Goal: Information Seeking & Learning: Learn about a topic

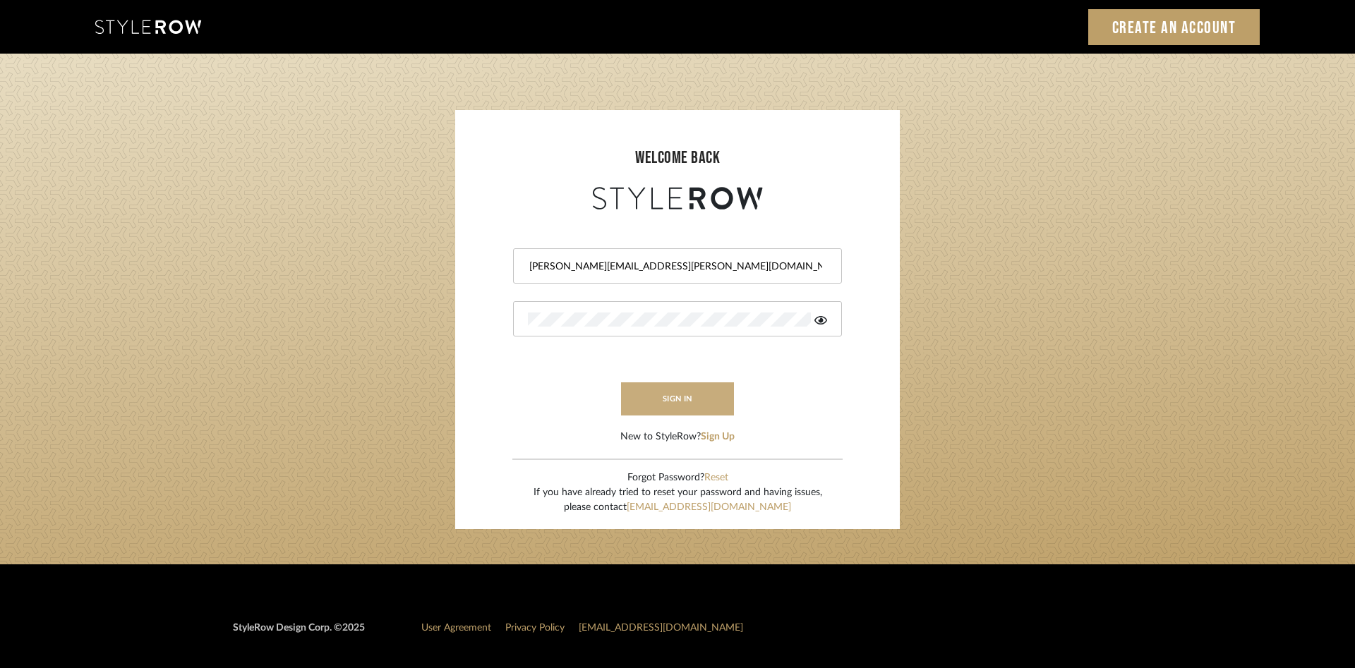
click at [677, 391] on button "sign in" at bounding box center [677, 398] width 113 height 33
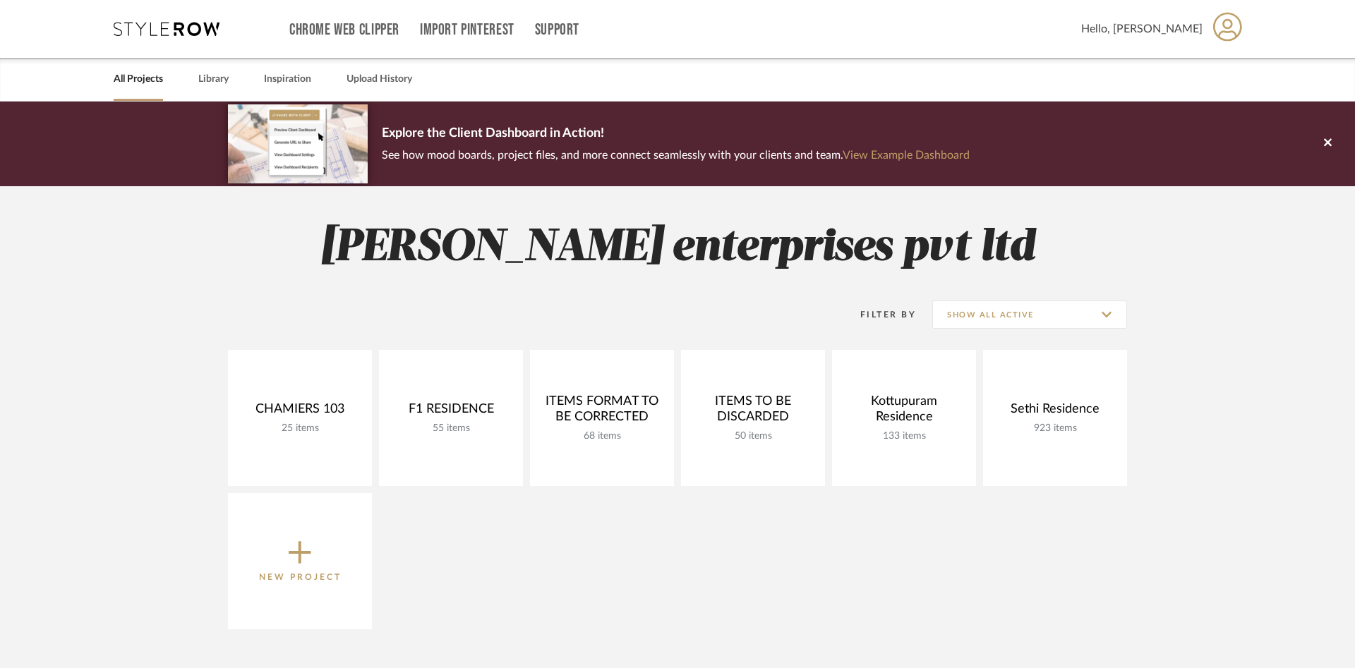
click at [1231, 25] on icon at bounding box center [1227, 26] width 29 height 29
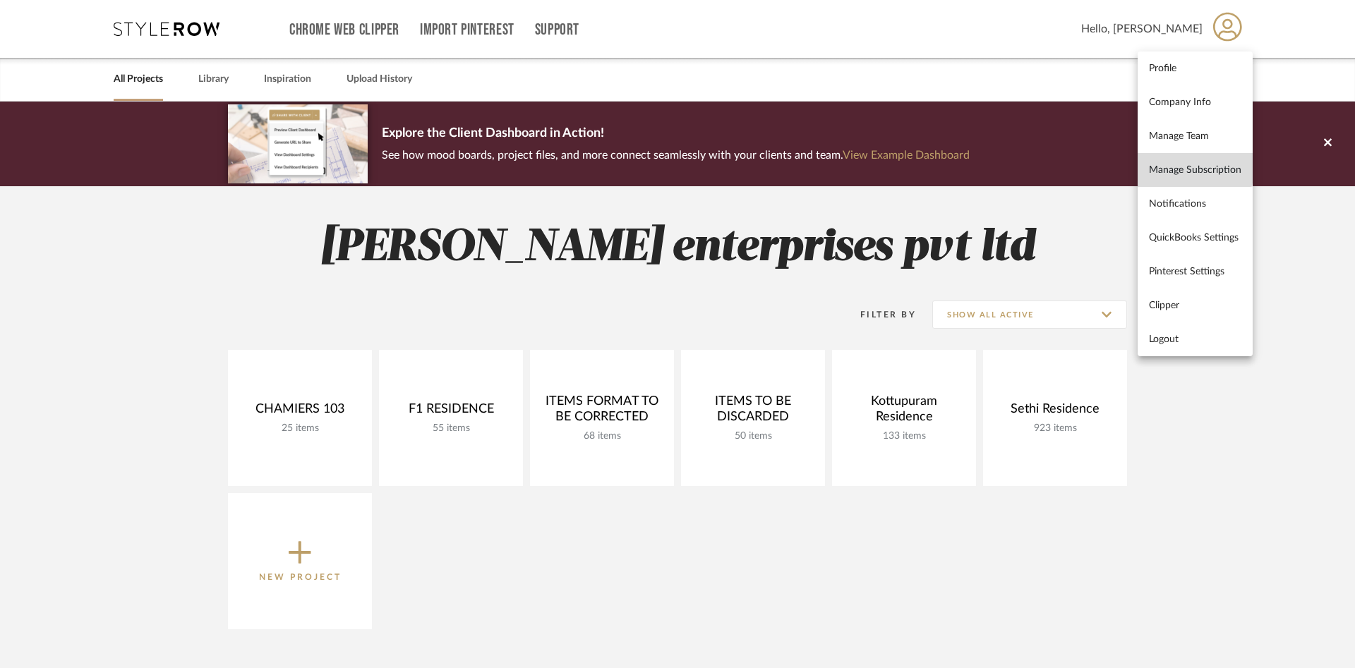
click at [1192, 167] on span "Manage Subscription" at bounding box center [1195, 170] width 92 height 12
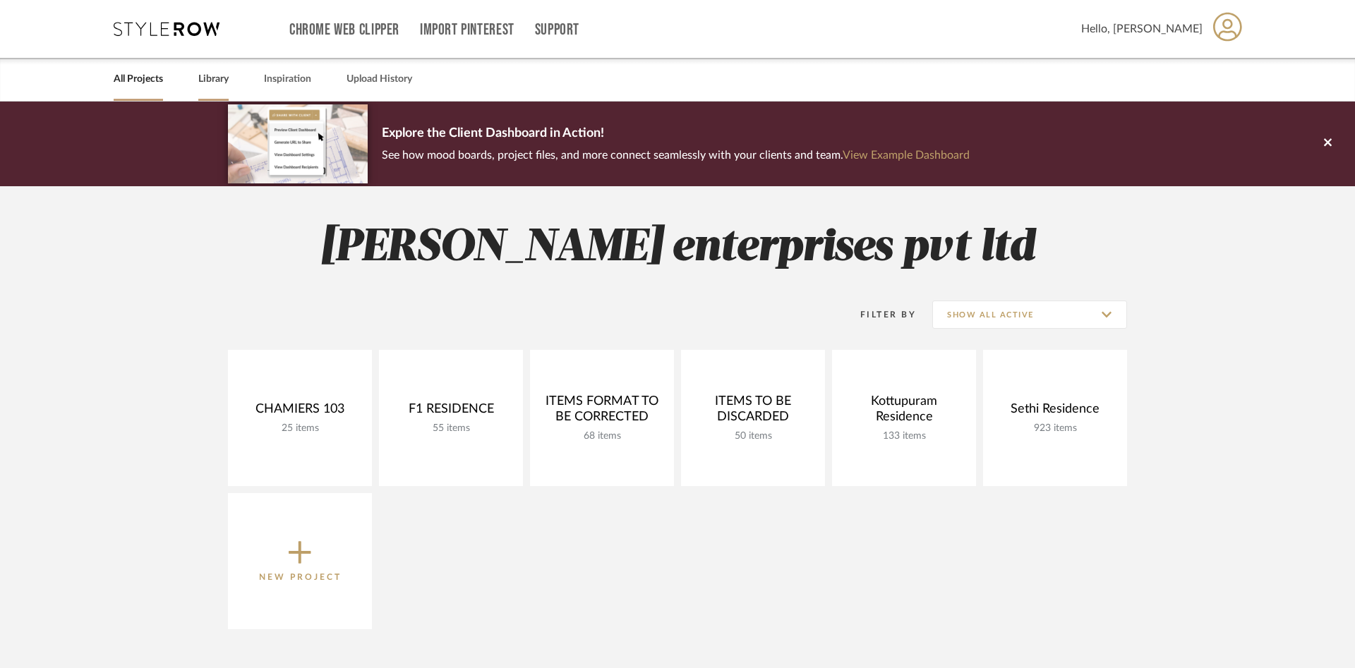
click at [213, 74] on link "Library" at bounding box center [213, 79] width 30 height 19
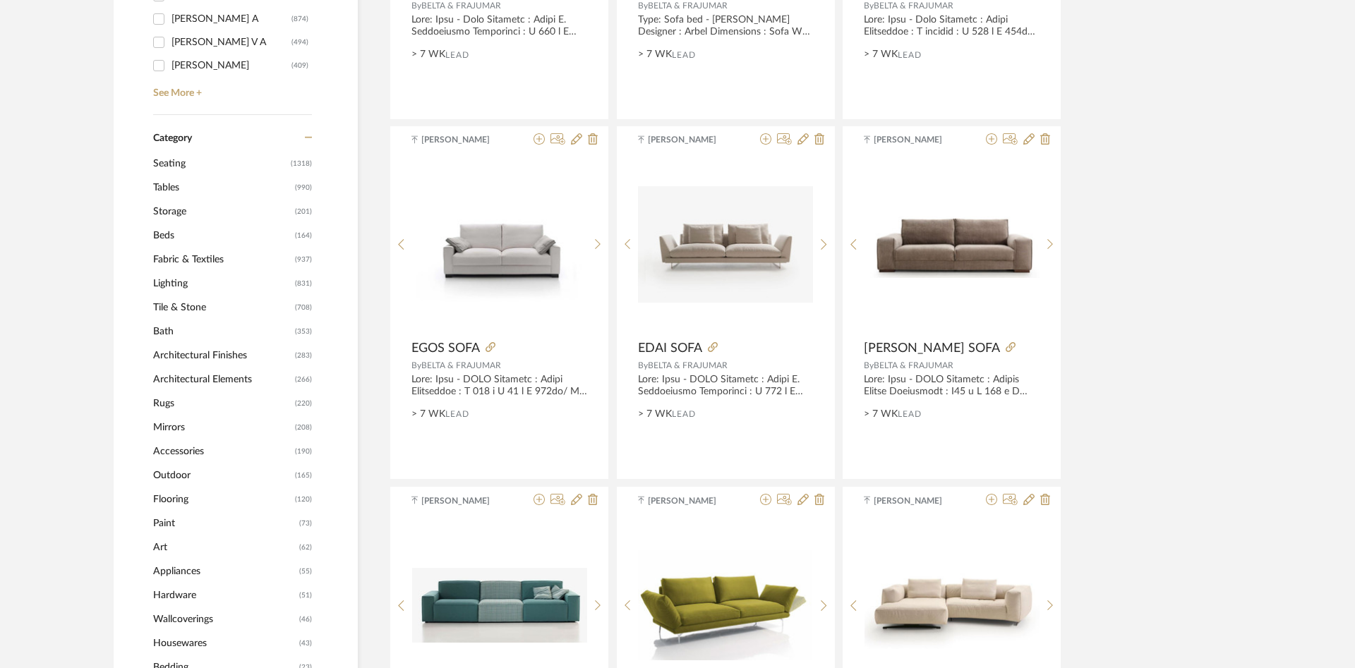
scroll to position [576, 0]
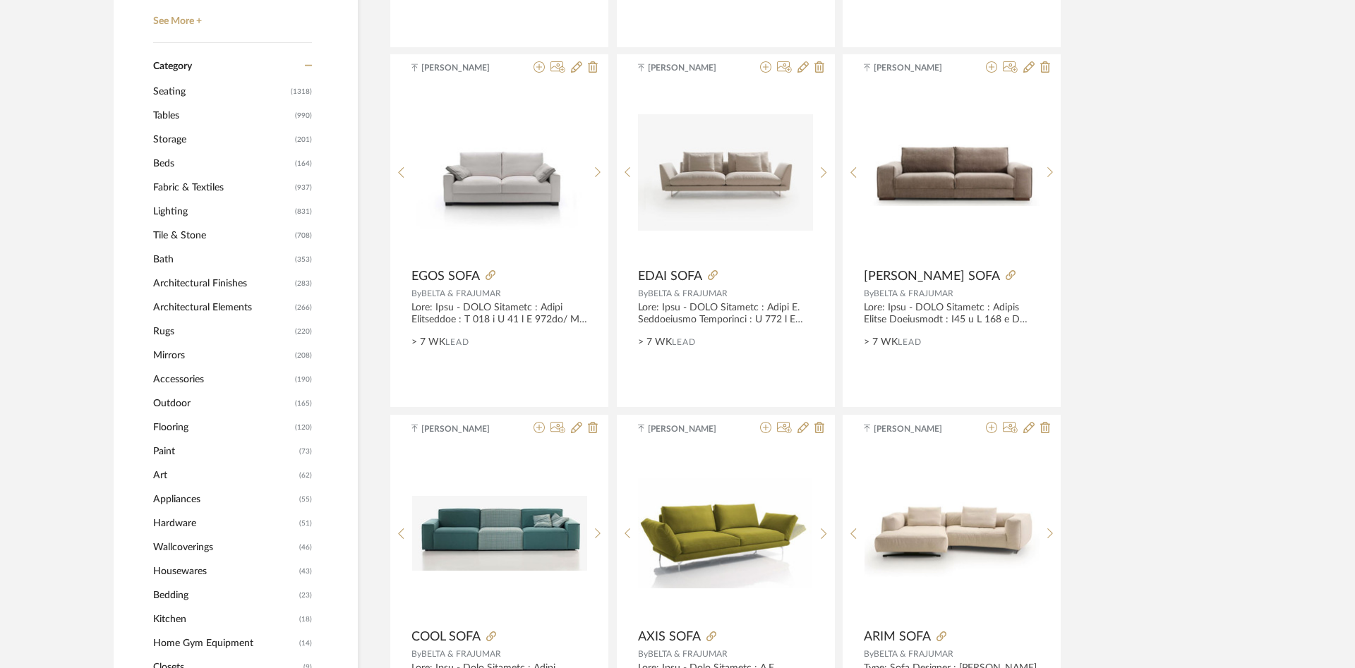
click at [176, 92] on span "Seating" at bounding box center [220, 92] width 134 height 24
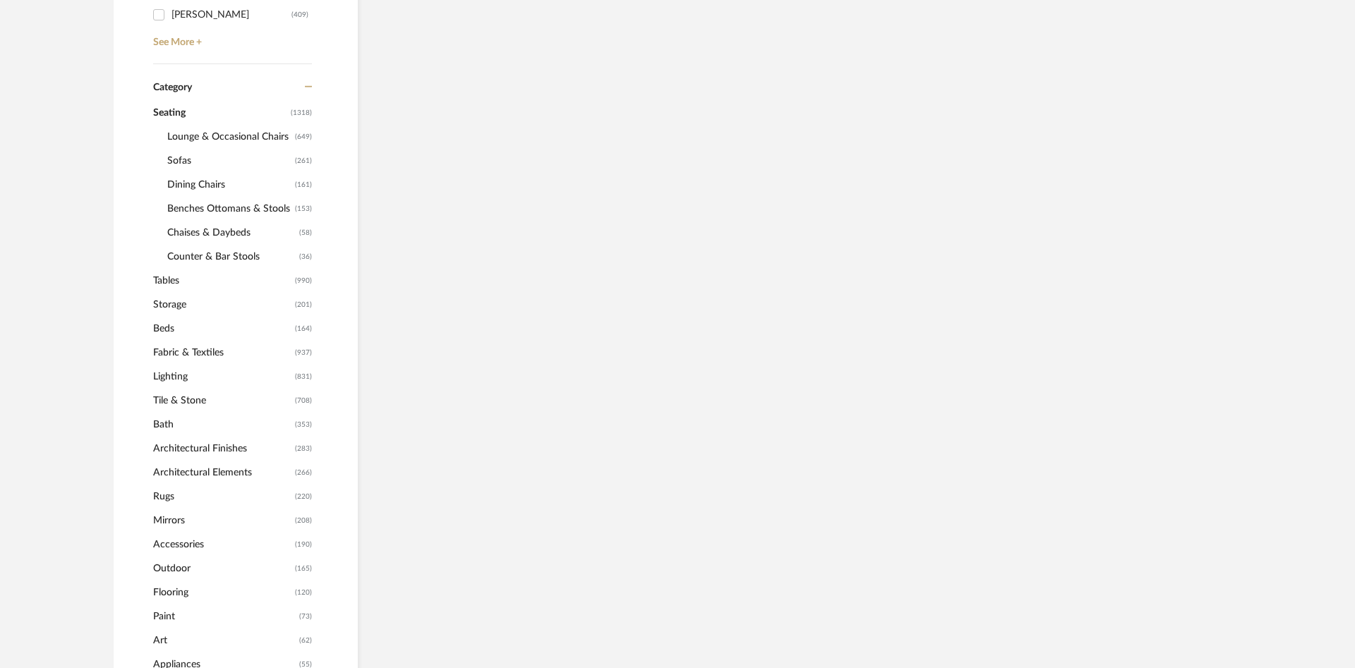
scroll to position [597, 0]
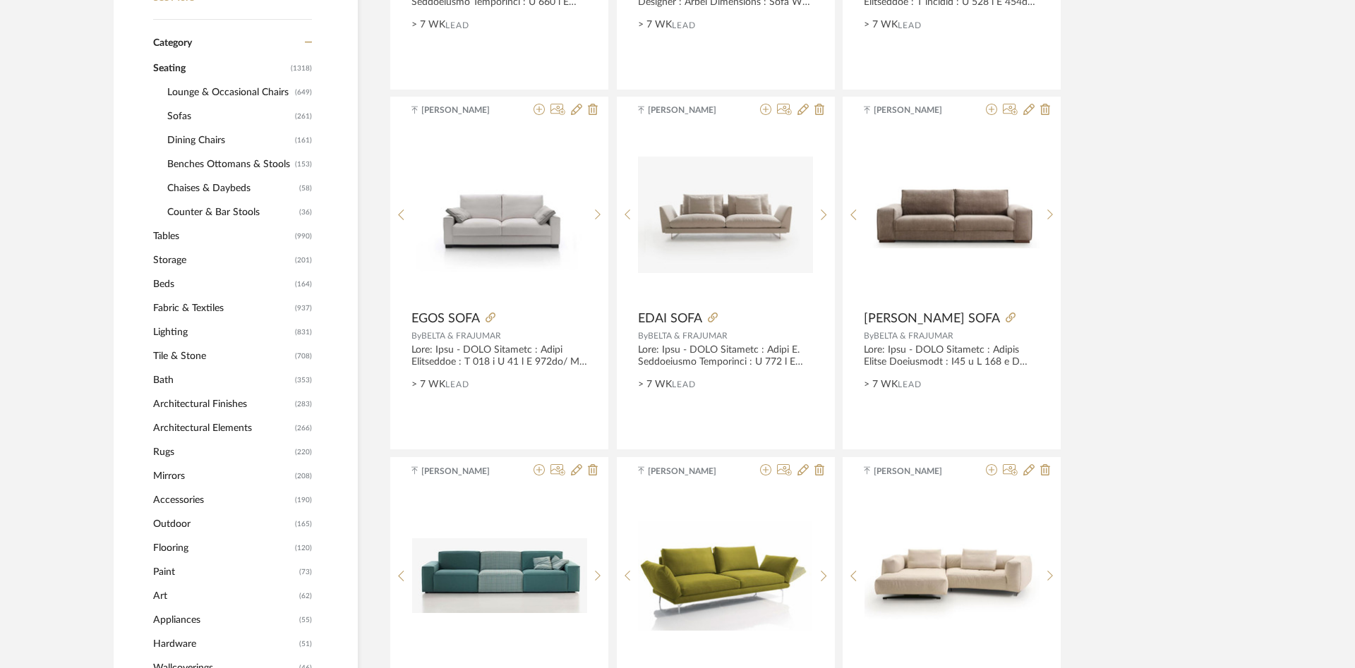
click at [183, 136] on span "Dining Chairs" at bounding box center [229, 140] width 124 height 24
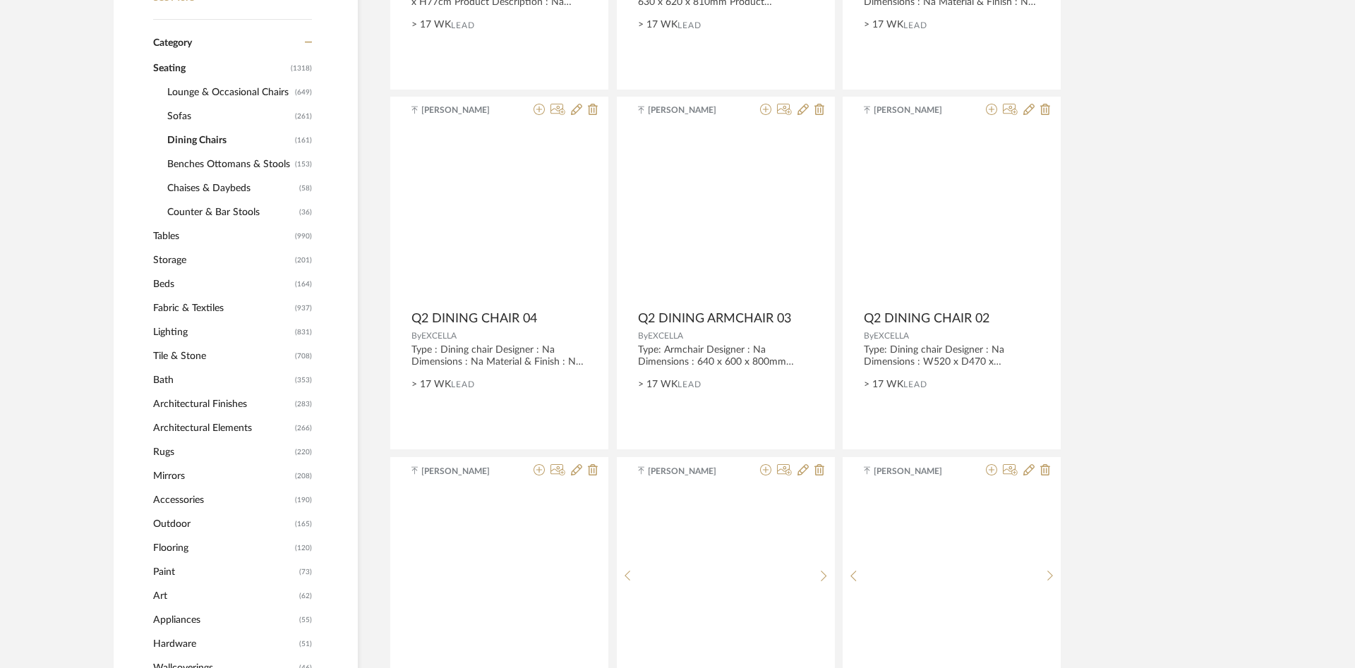
click at [188, 118] on span "Sofas" at bounding box center [229, 116] width 124 height 24
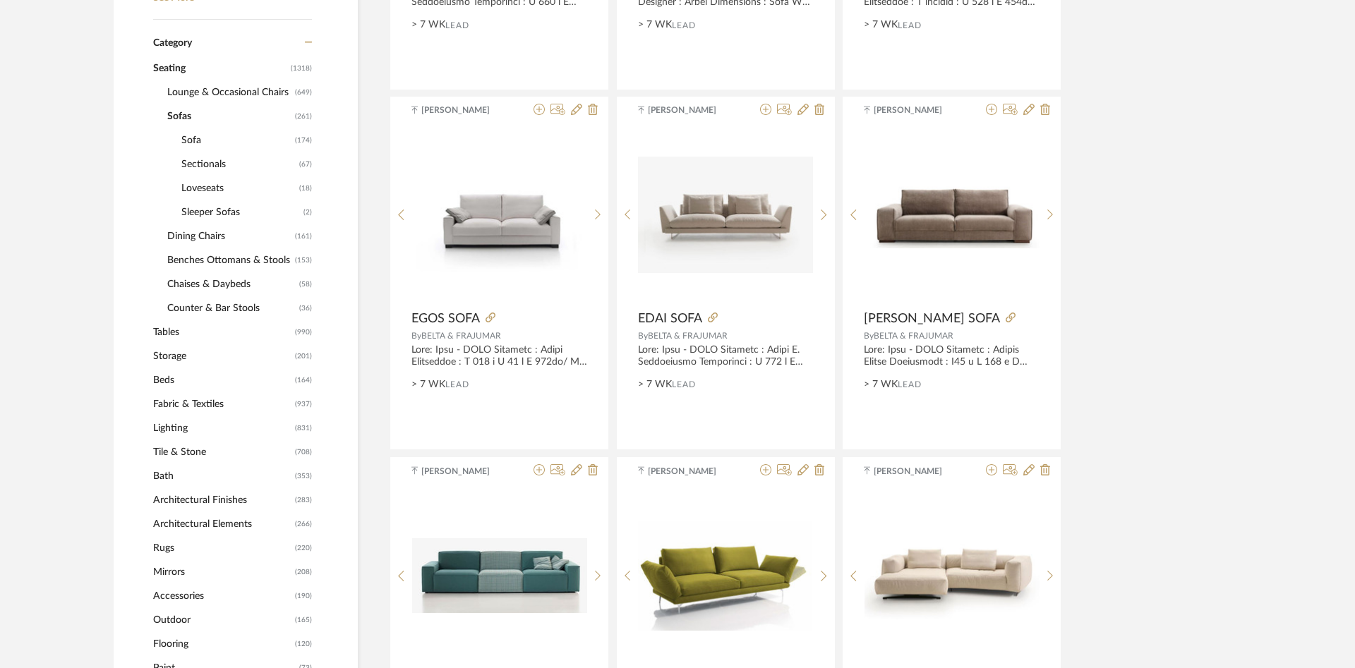
click at [195, 138] on span "Sofa" at bounding box center [236, 140] width 110 height 24
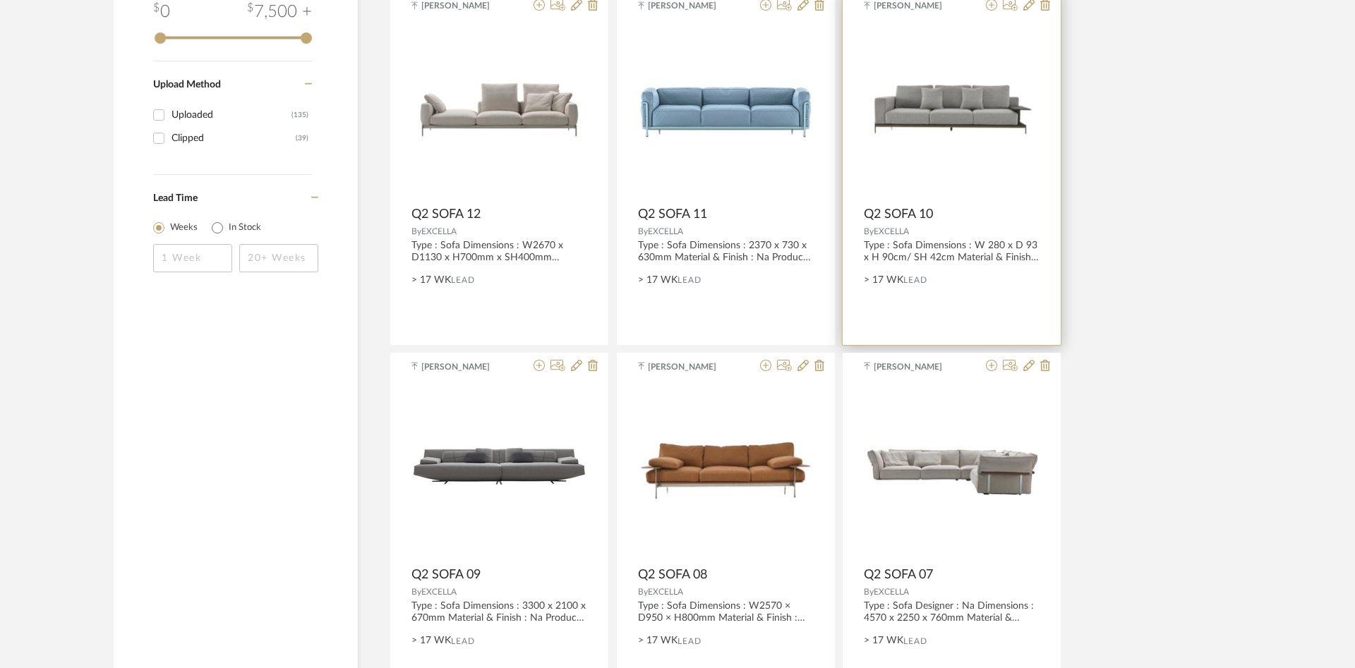
scroll to position [2087, 0]
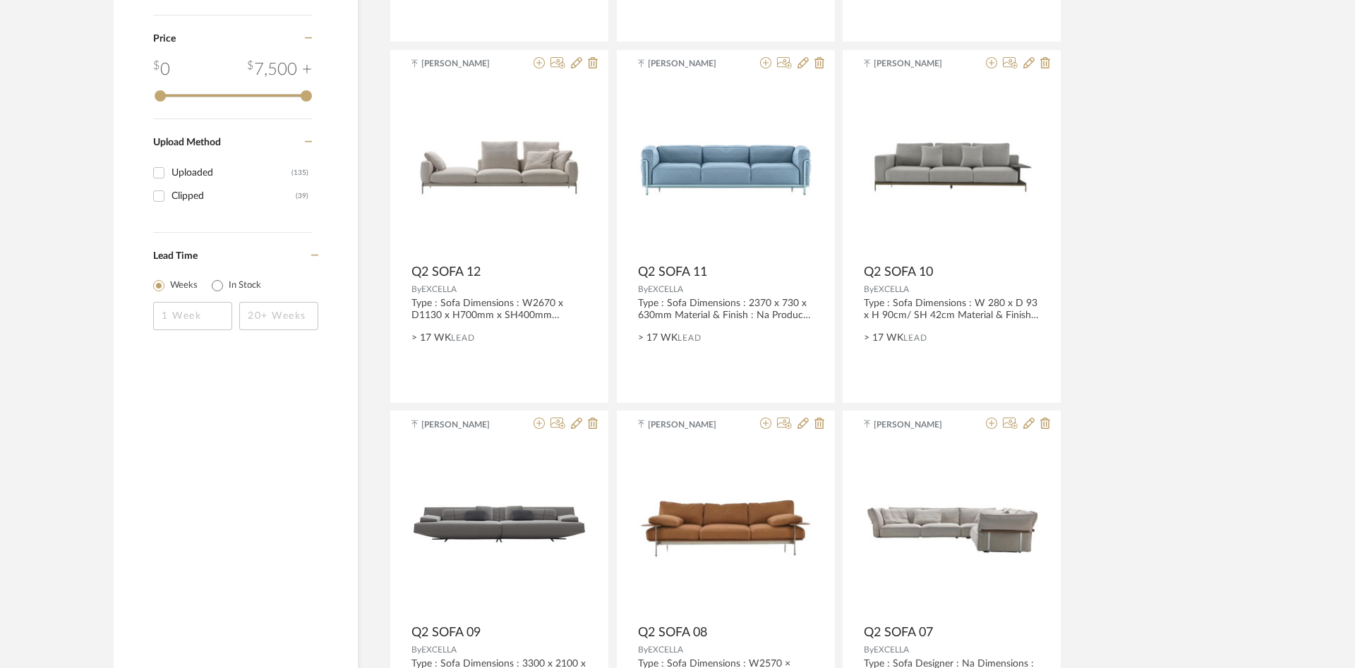
click at [1204, 338] on div "[PERSON_NAME] WING SOFA By BELTA & FRAJUMAR > 7 WK Lead [PERSON_NAME] [PERSON_N…" at bounding box center [816, 408] width 853 height 4324
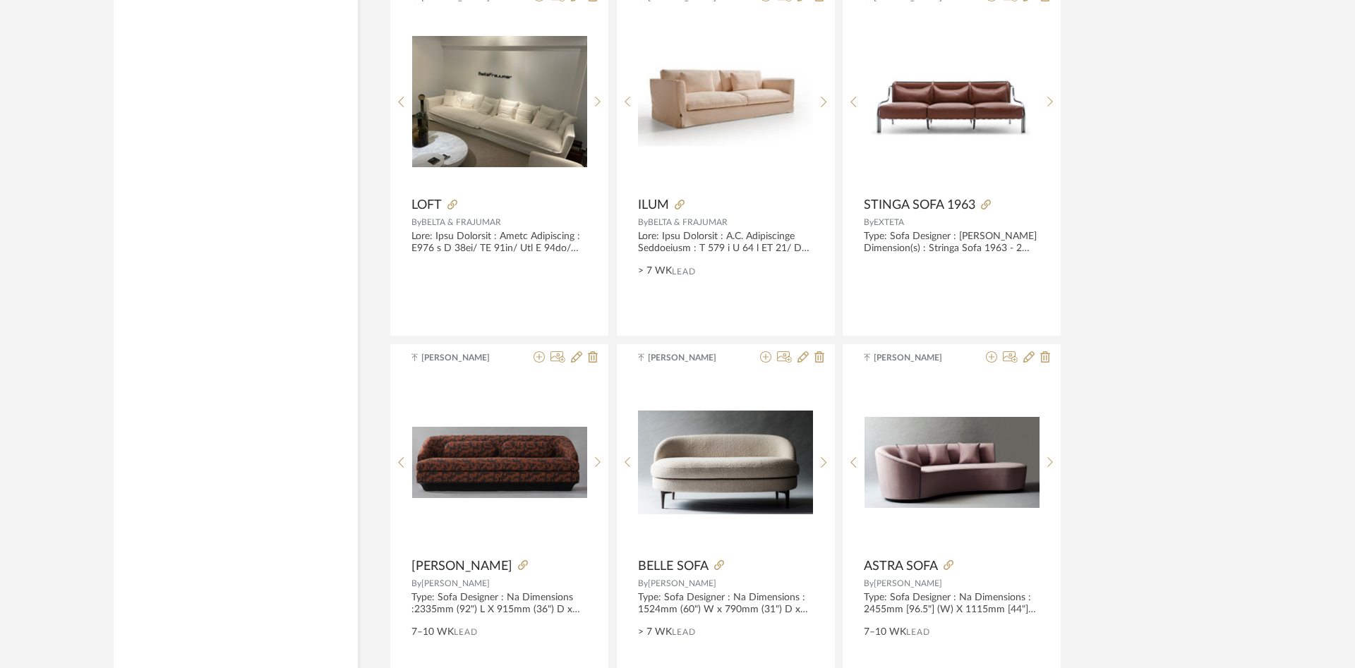
scroll to position [4138, 0]
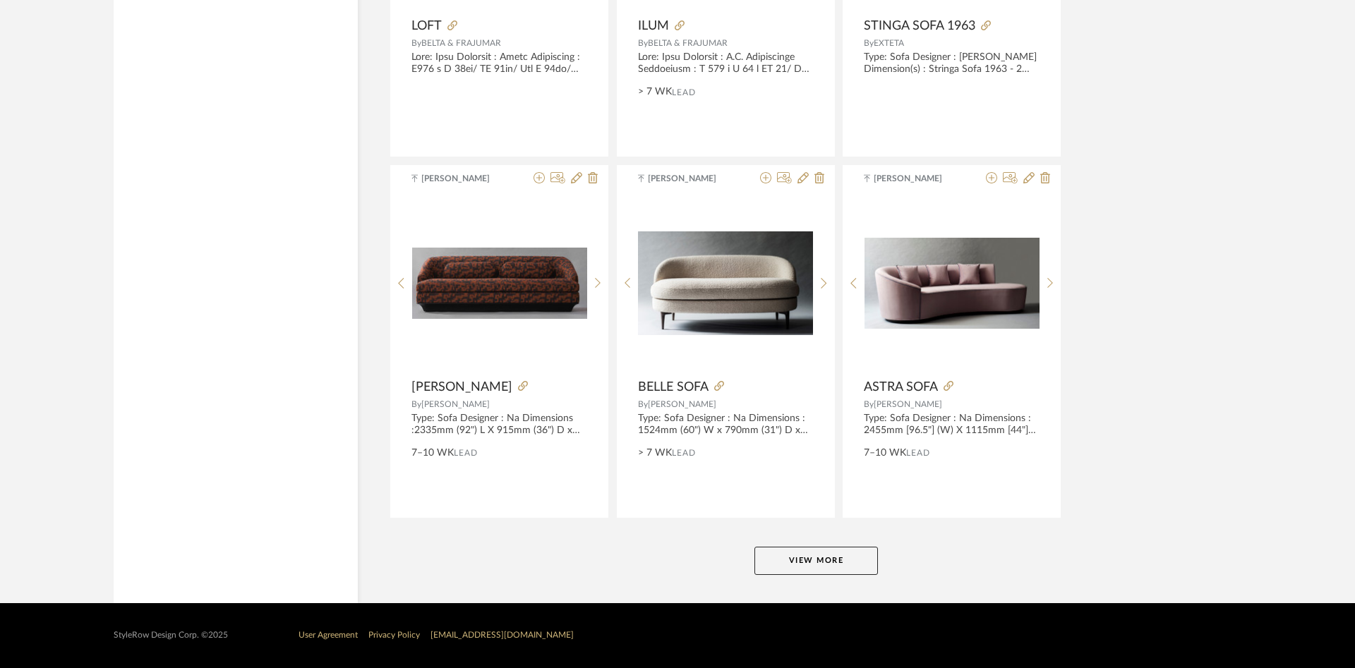
click at [822, 570] on button "View More" at bounding box center [815, 561] width 123 height 28
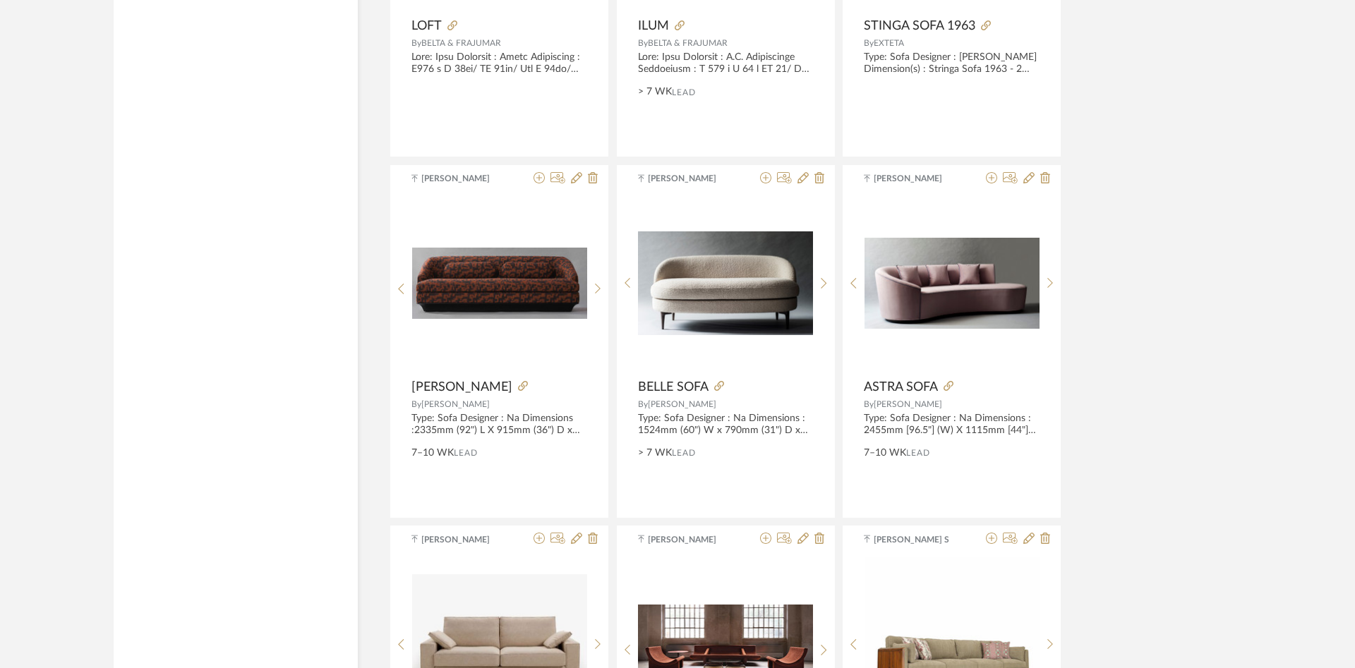
click at [280, 455] on div "Item Type Product (174) Added By [PERSON_NAME] (73) [DATE][PERSON_NAME] (27) [P…" at bounding box center [236, 517] width 244 height 8834
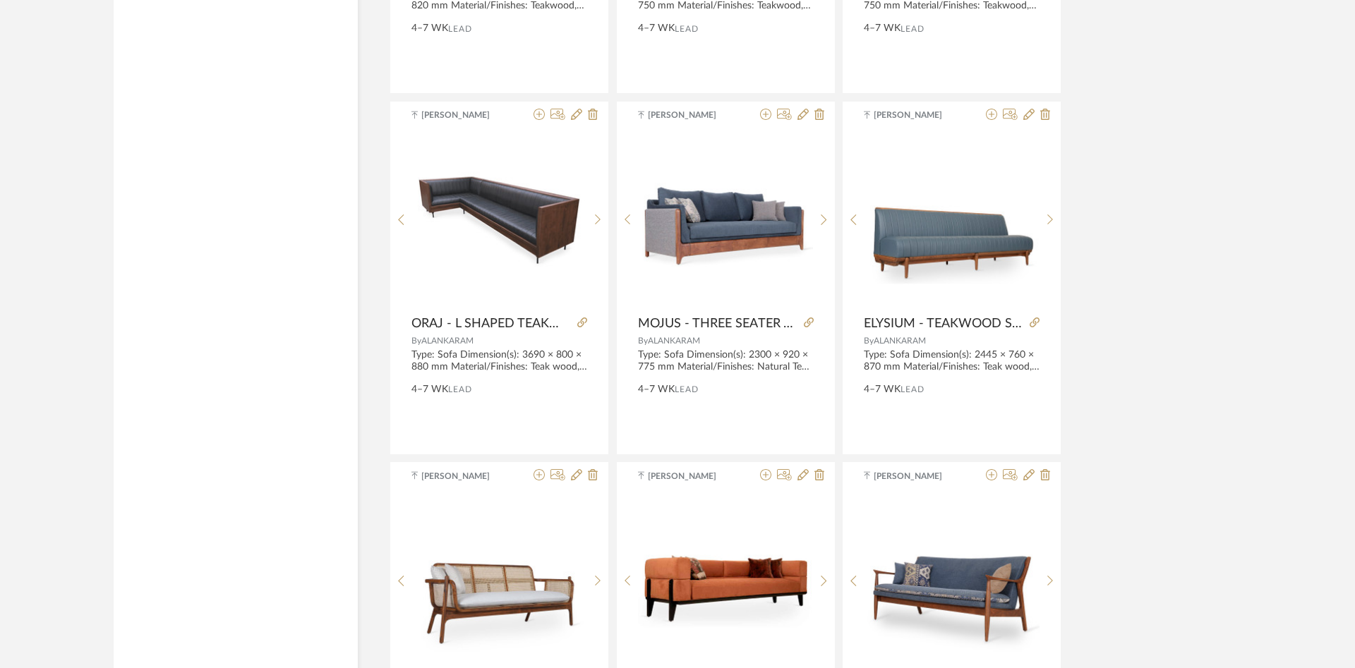
scroll to position [7449, 0]
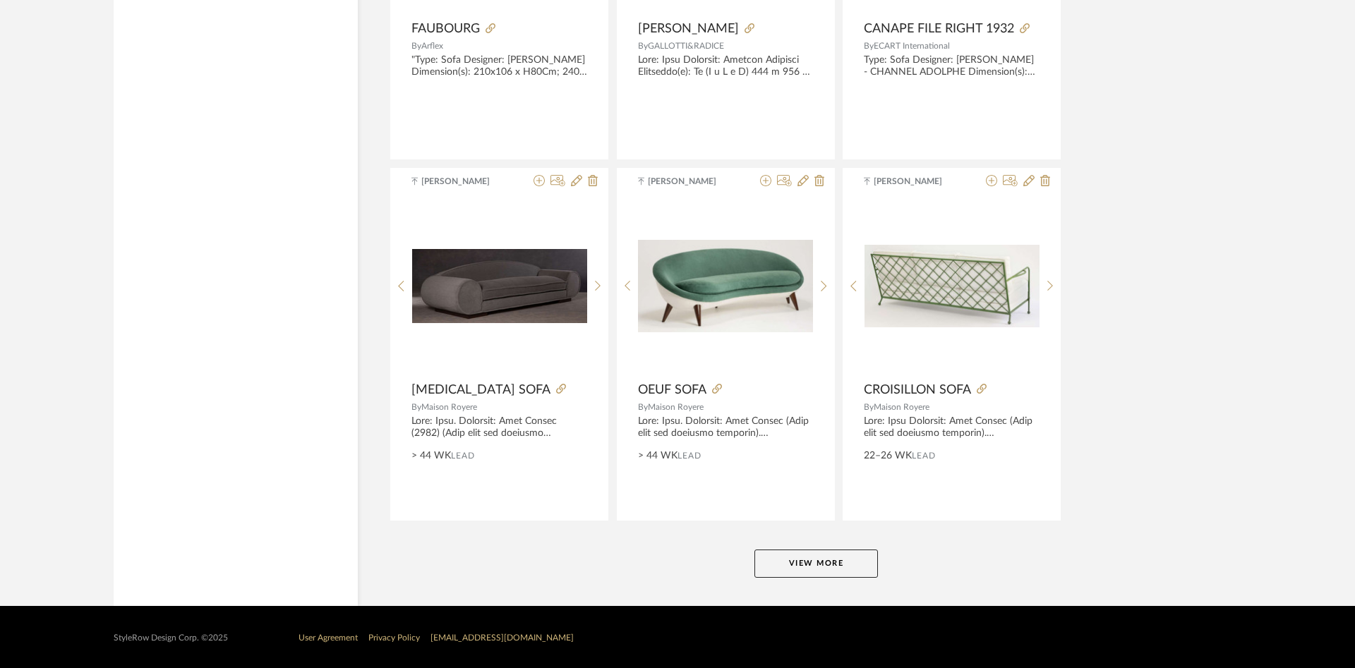
scroll to position [8469, 0]
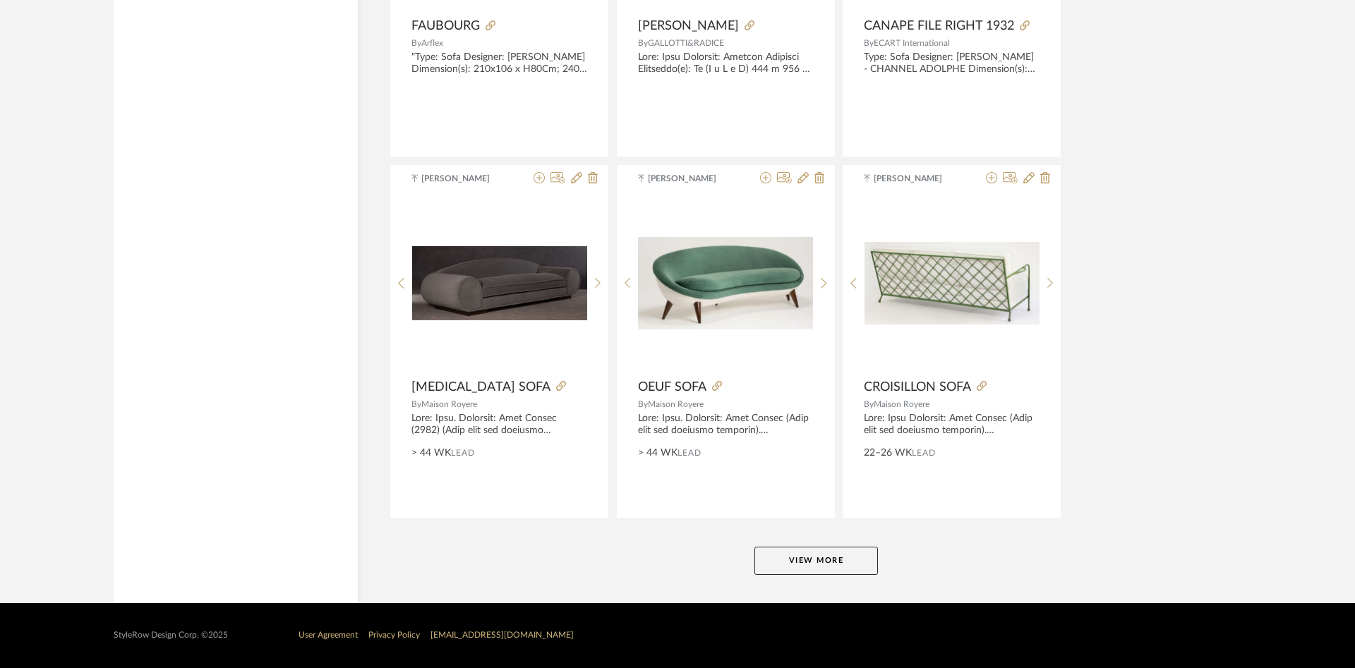
click at [768, 562] on button "View More" at bounding box center [815, 561] width 123 height 28
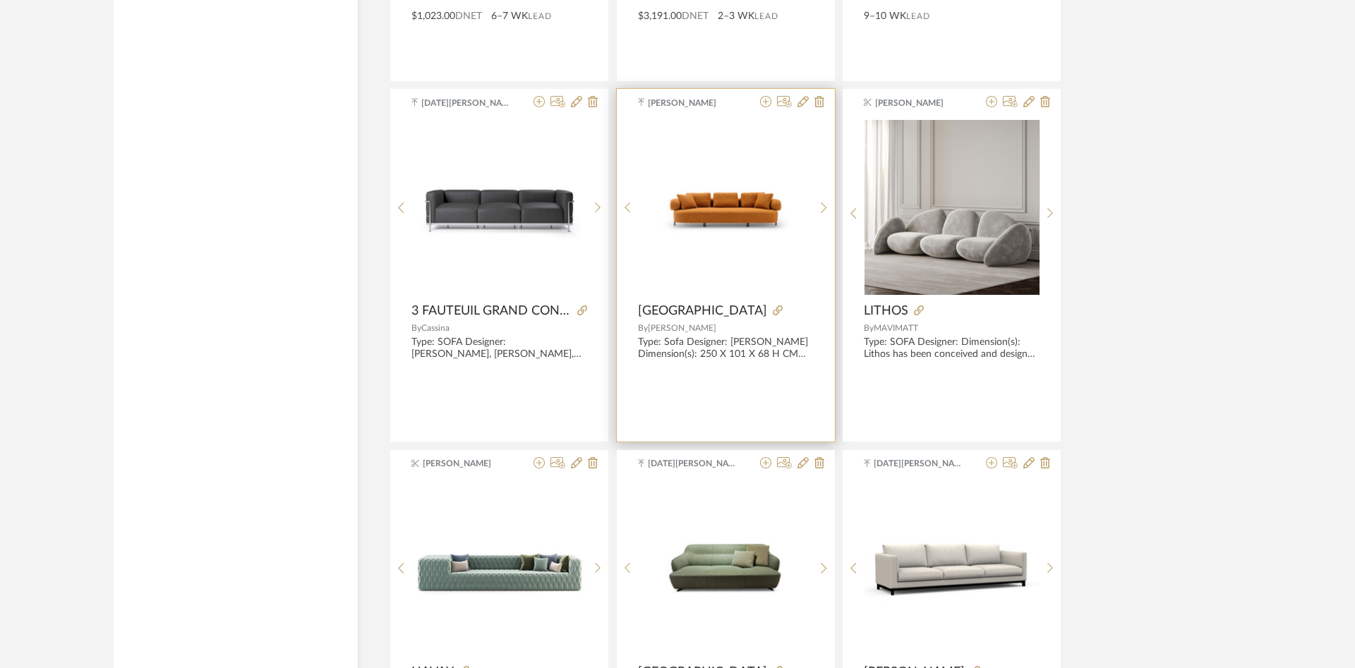
scroll to position [9909, 0]
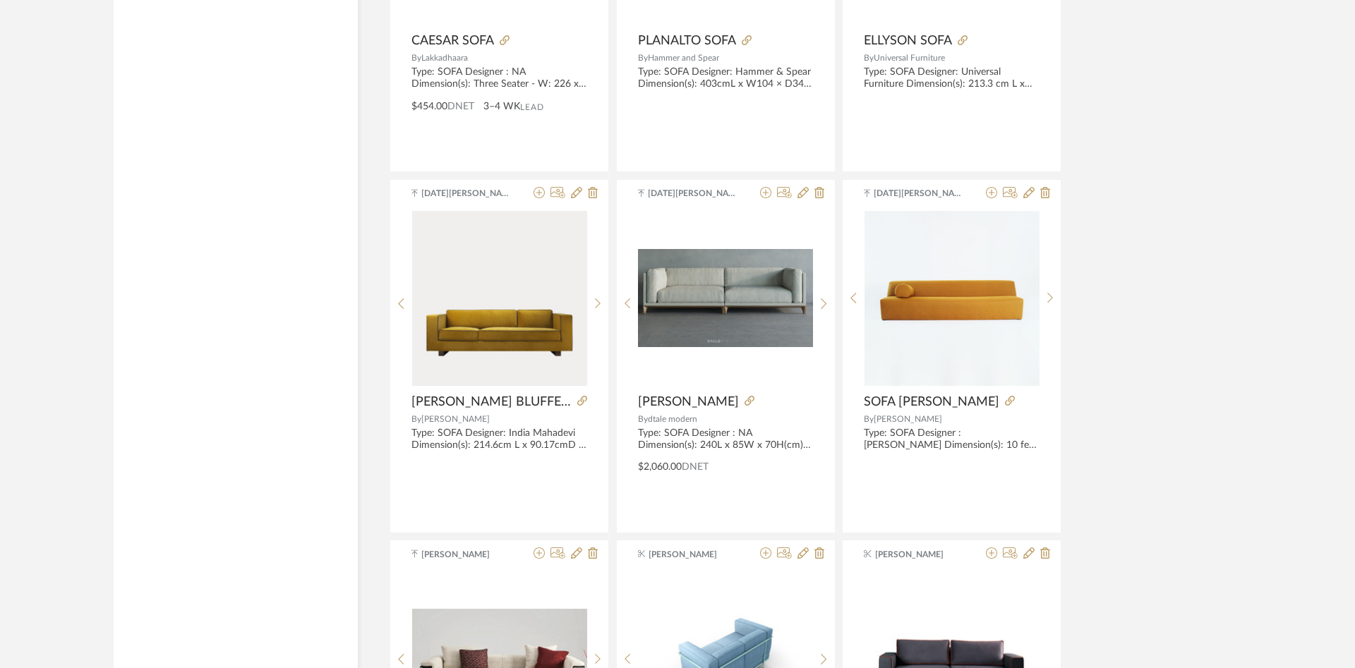
scroll to position [10701, 0]
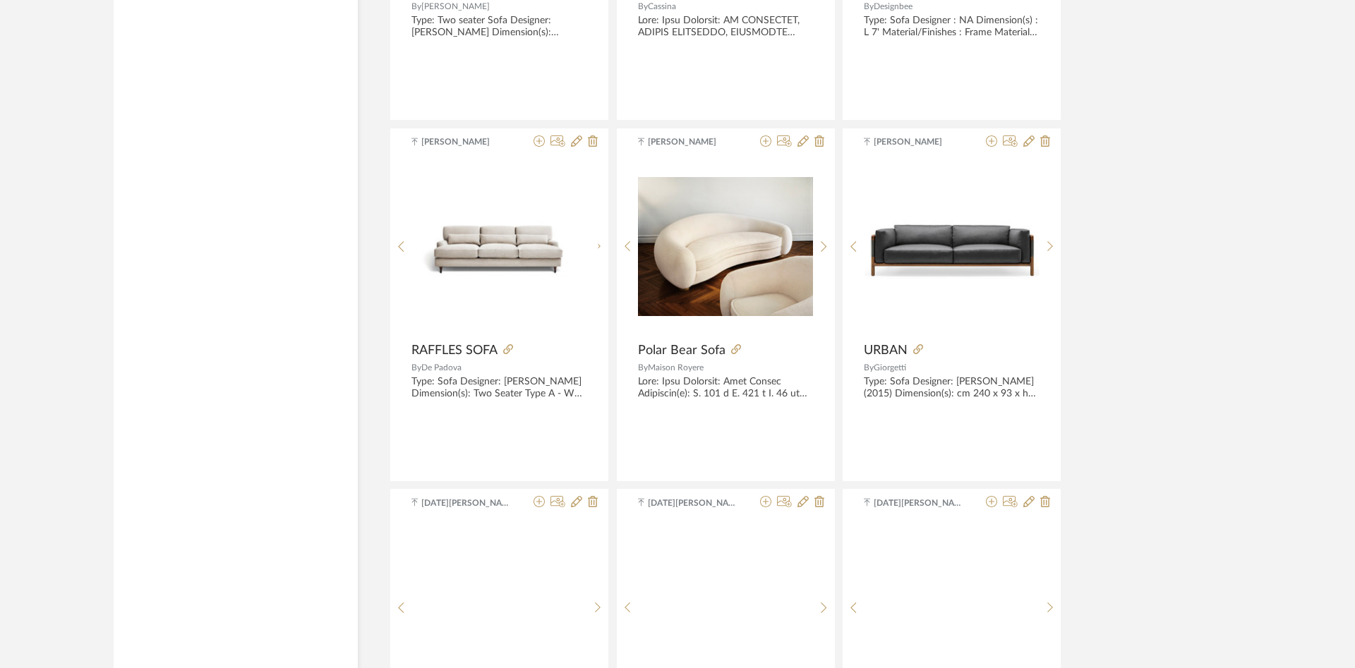
scroll to position [11421, 0]
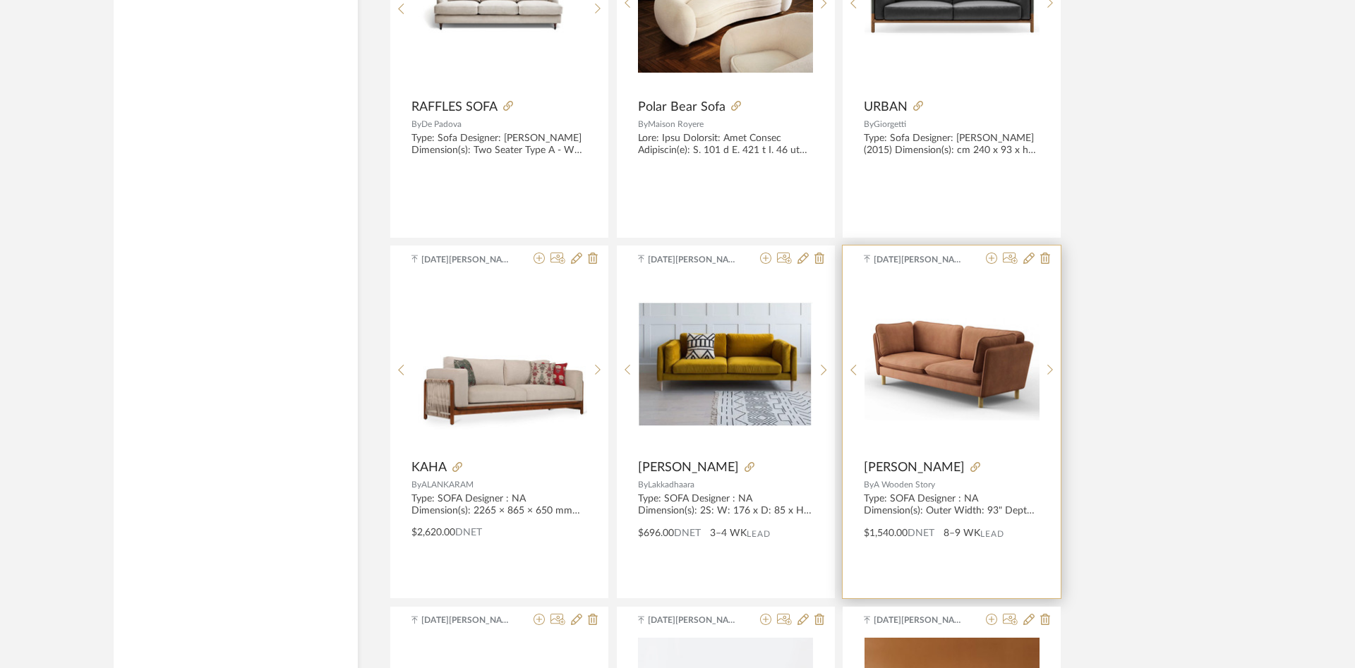
scroll to position [11708, 0]
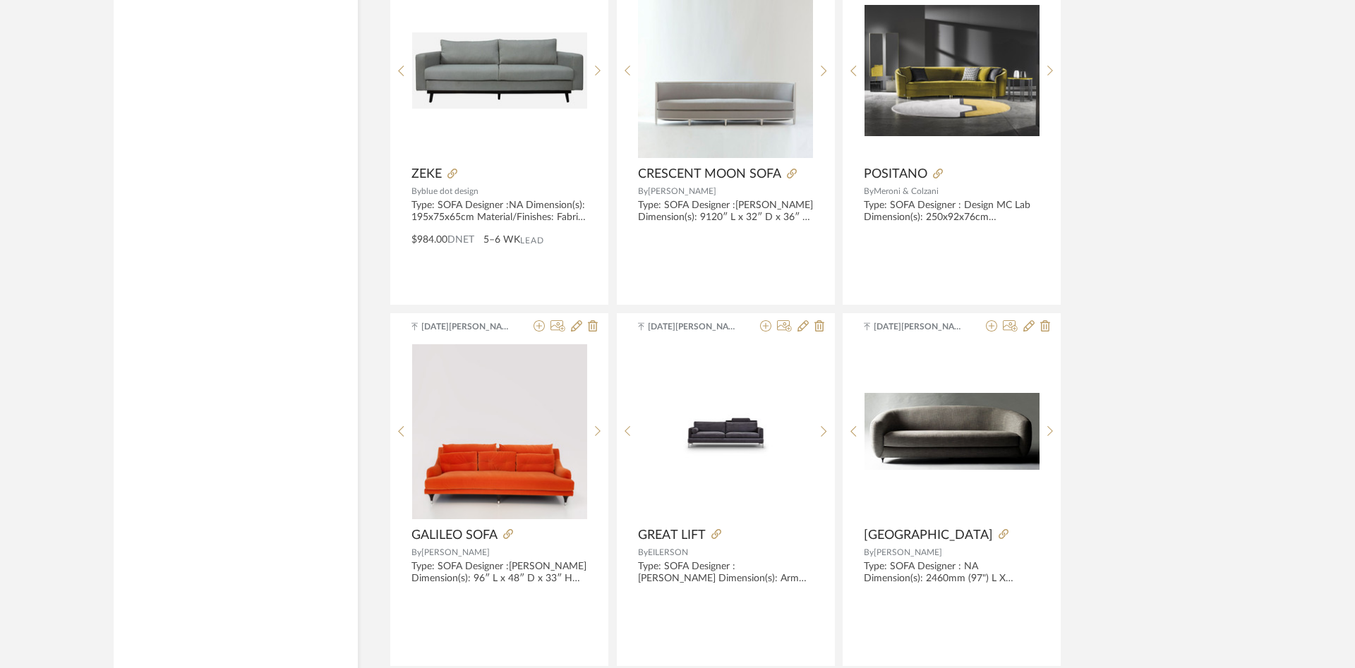
scroll to position [12788, 0]
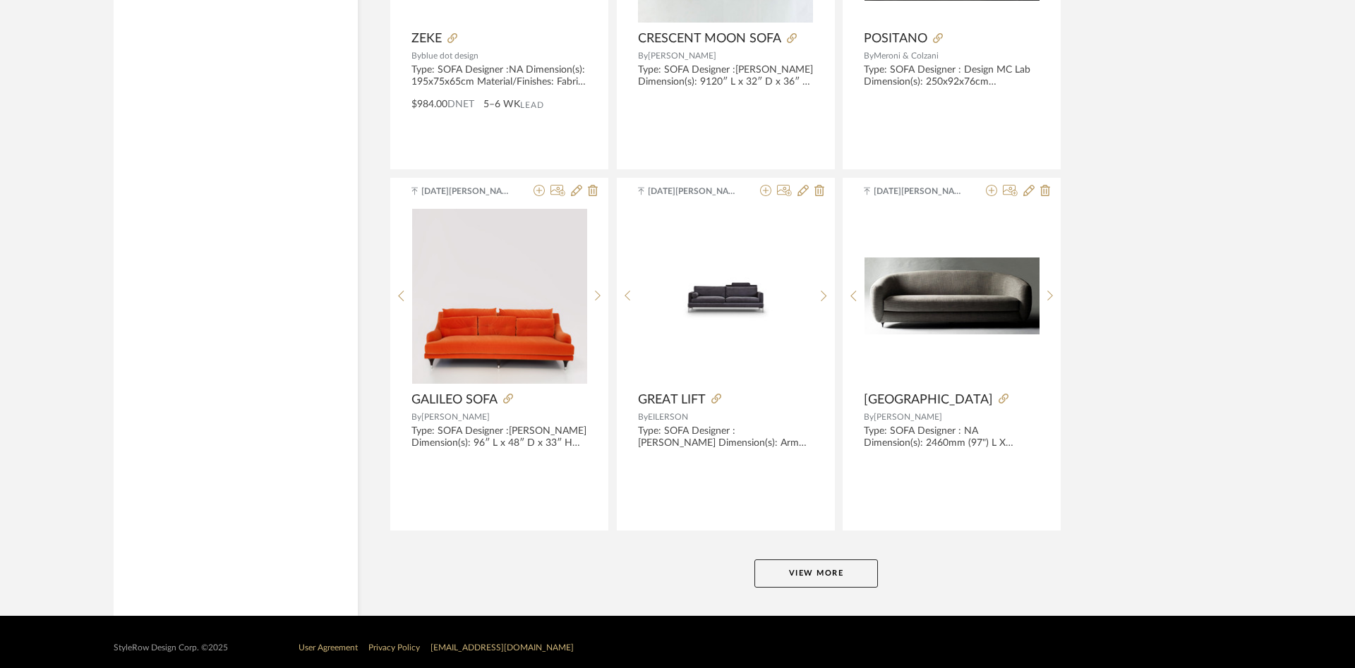
click at [821, 575] on button "View More" at bounding box center [815, 574] width 123 height 28
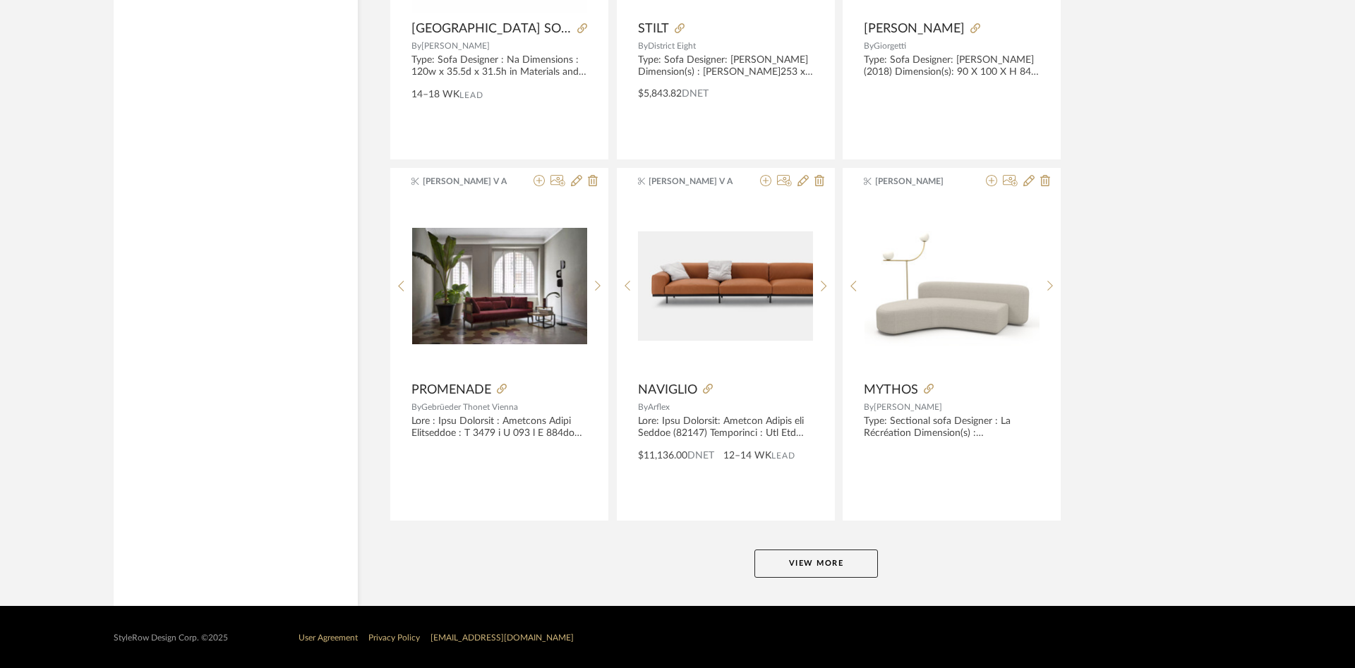
scroll to position [17132, 0]
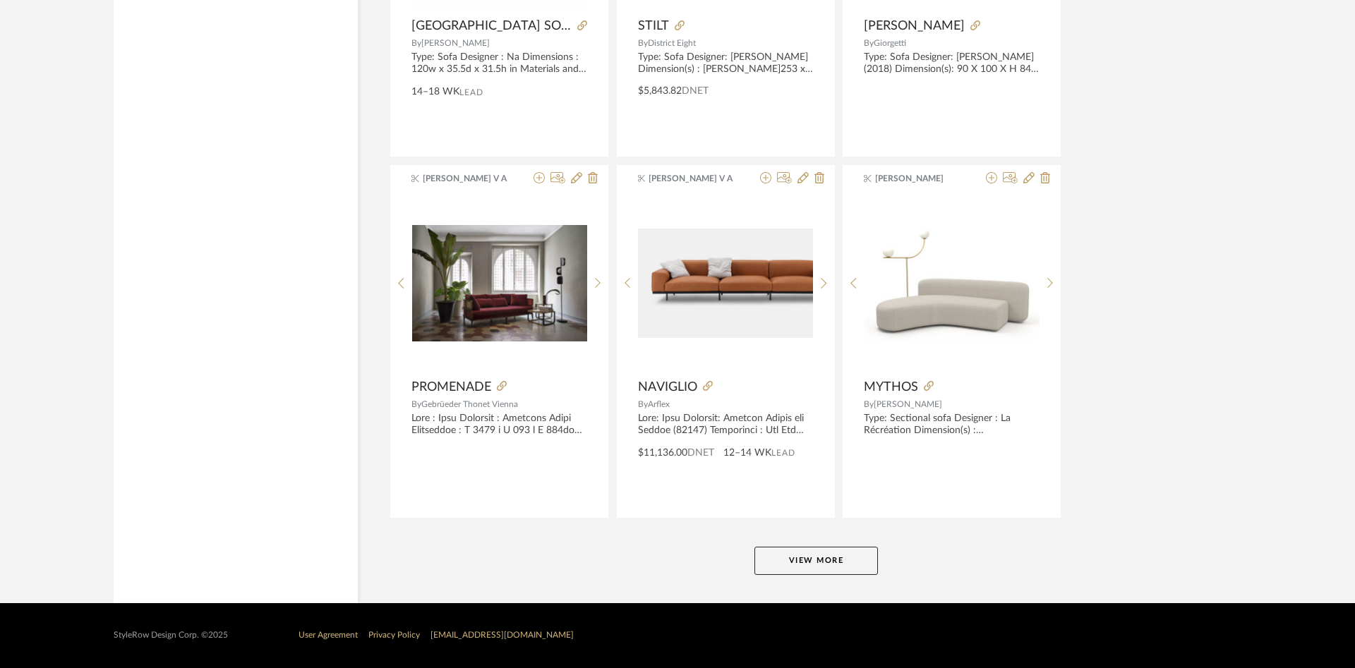
click at [859, 564] on button "View More" at bounding box center [815, 561] width 123 height 28
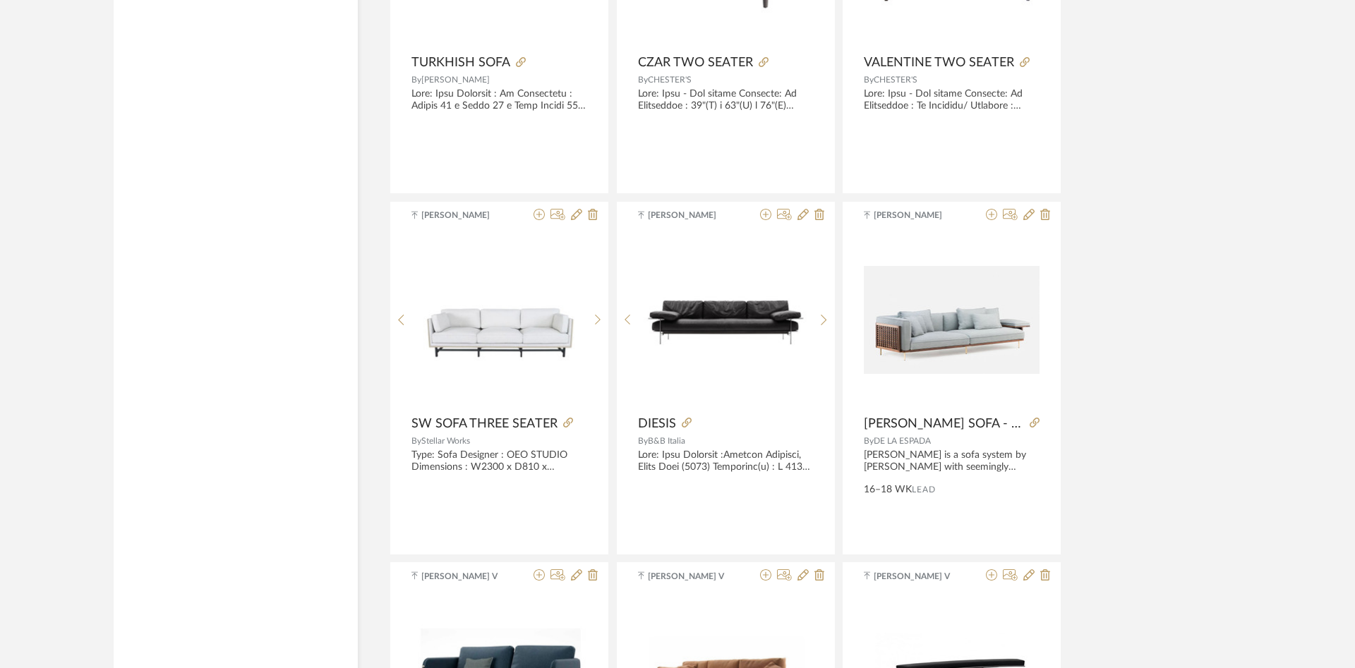
scroll to position [20227, 0]
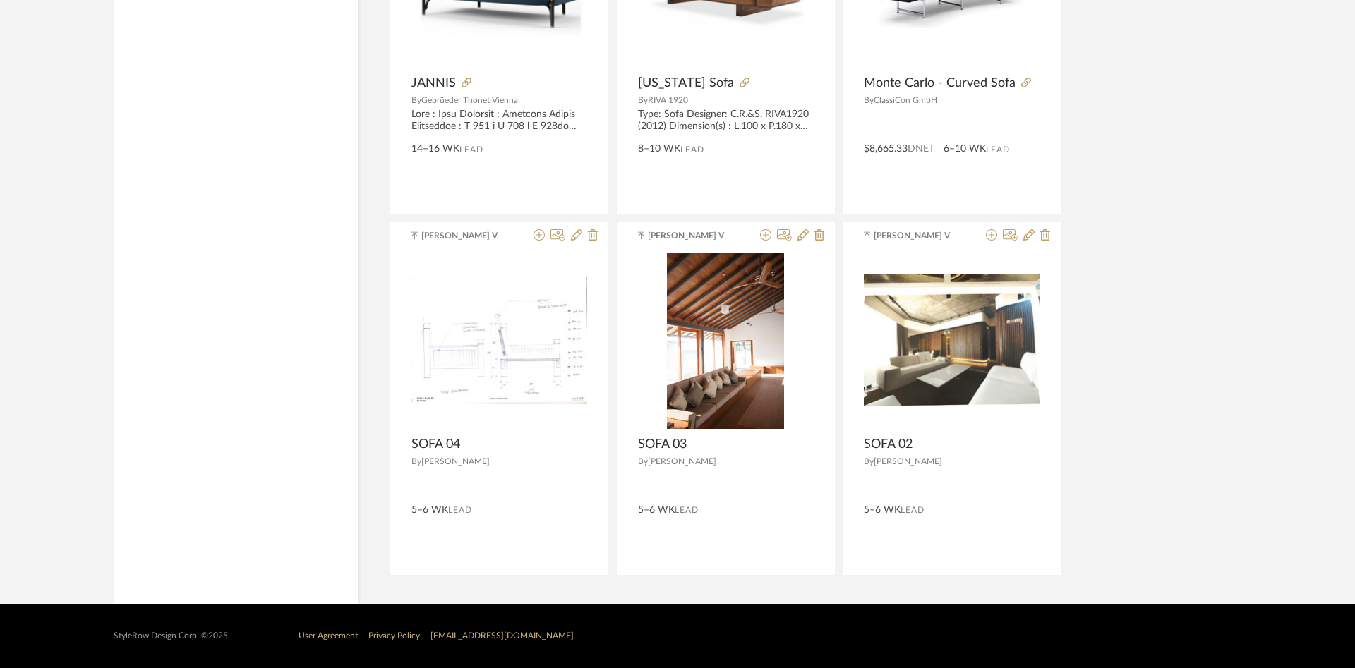
scroll to position [20685, 0]
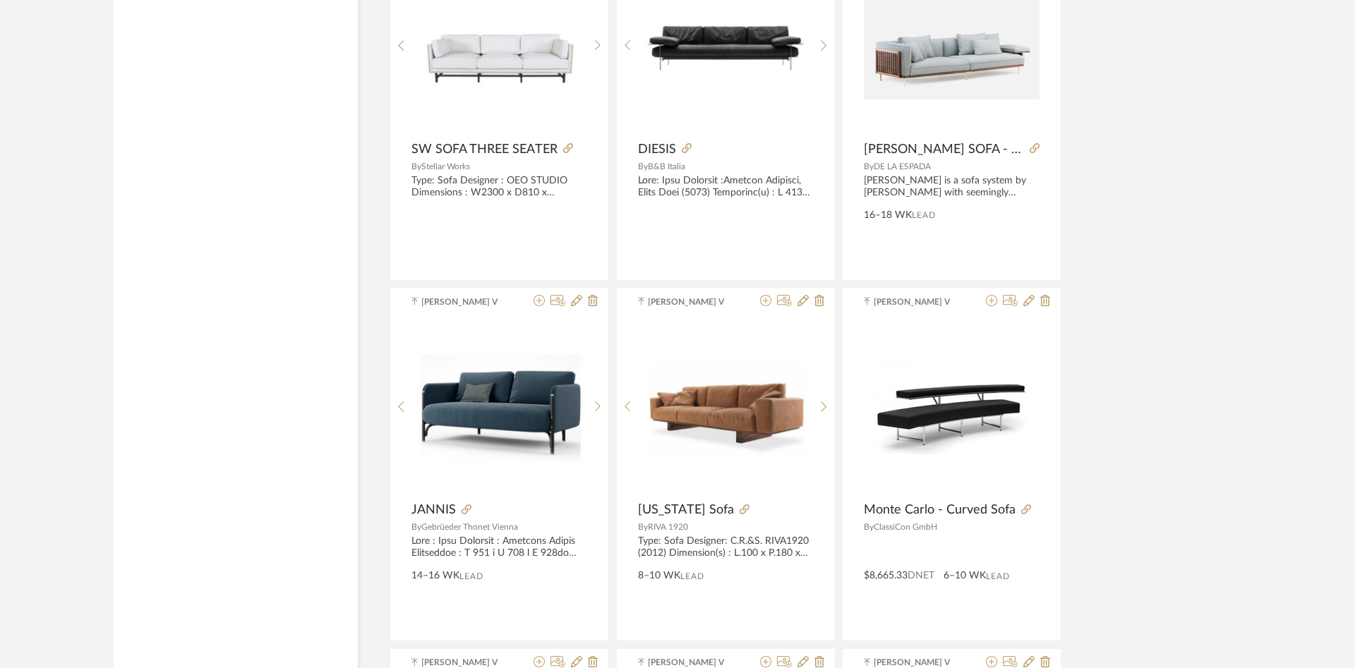
drag, startPoint x: 1150, startPoint y: 418, endPoint x: 1133, endPoint y: 294, distance: 126.0
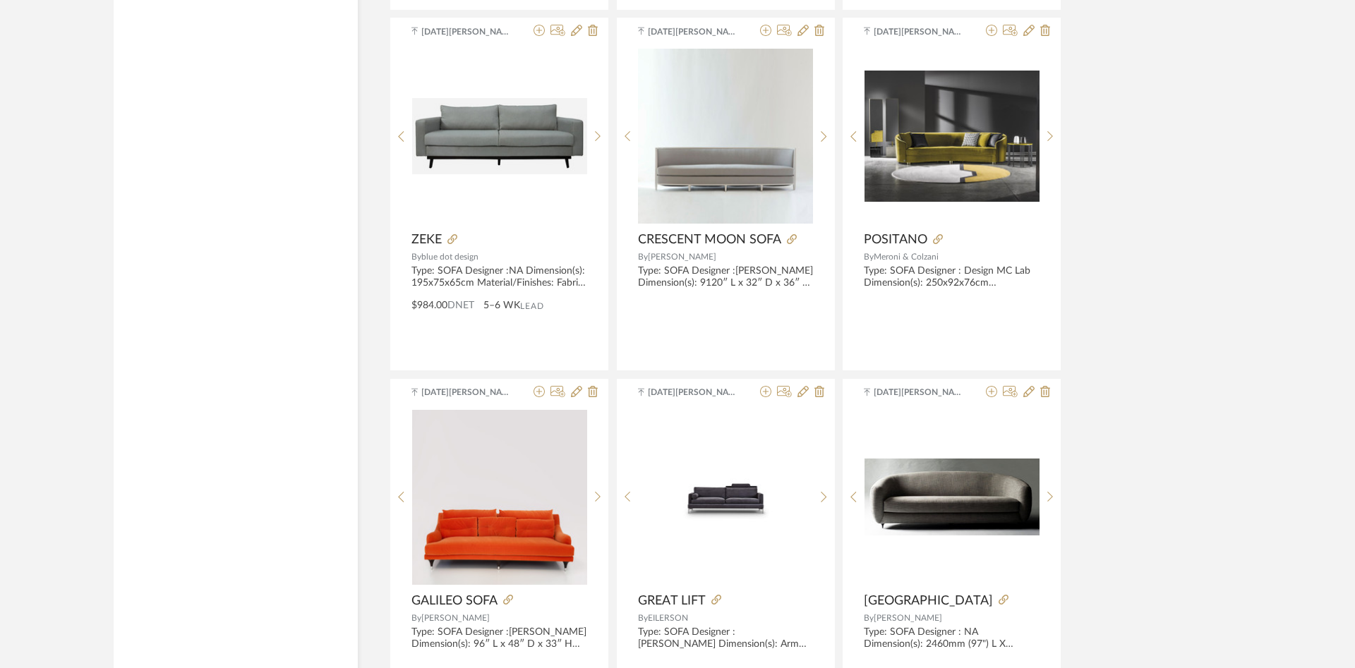
drag, startPoint x: 1176, startPoint y: 491, endPoint x: 1174, endPoint y: 109, distance: 381.8
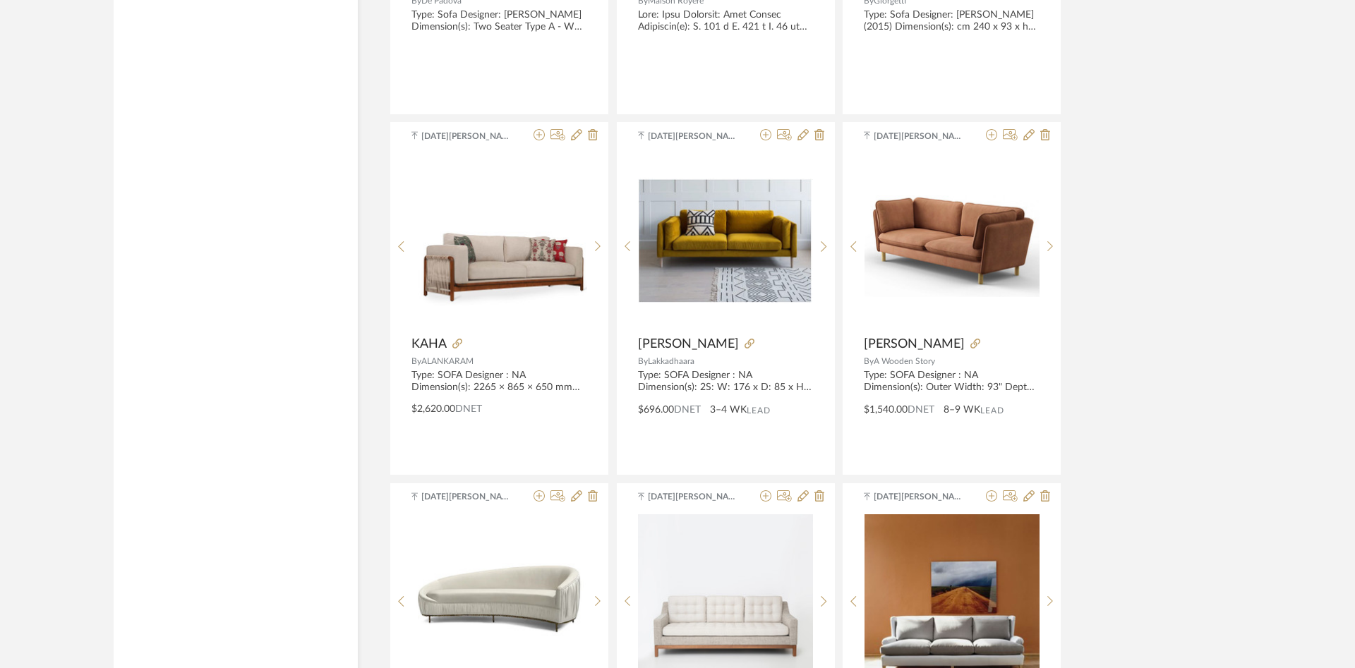
drag, startPoint x: 1171, startPoint y: 409, endPoint x: 1164, endPoint y: 296, distance: 112.4
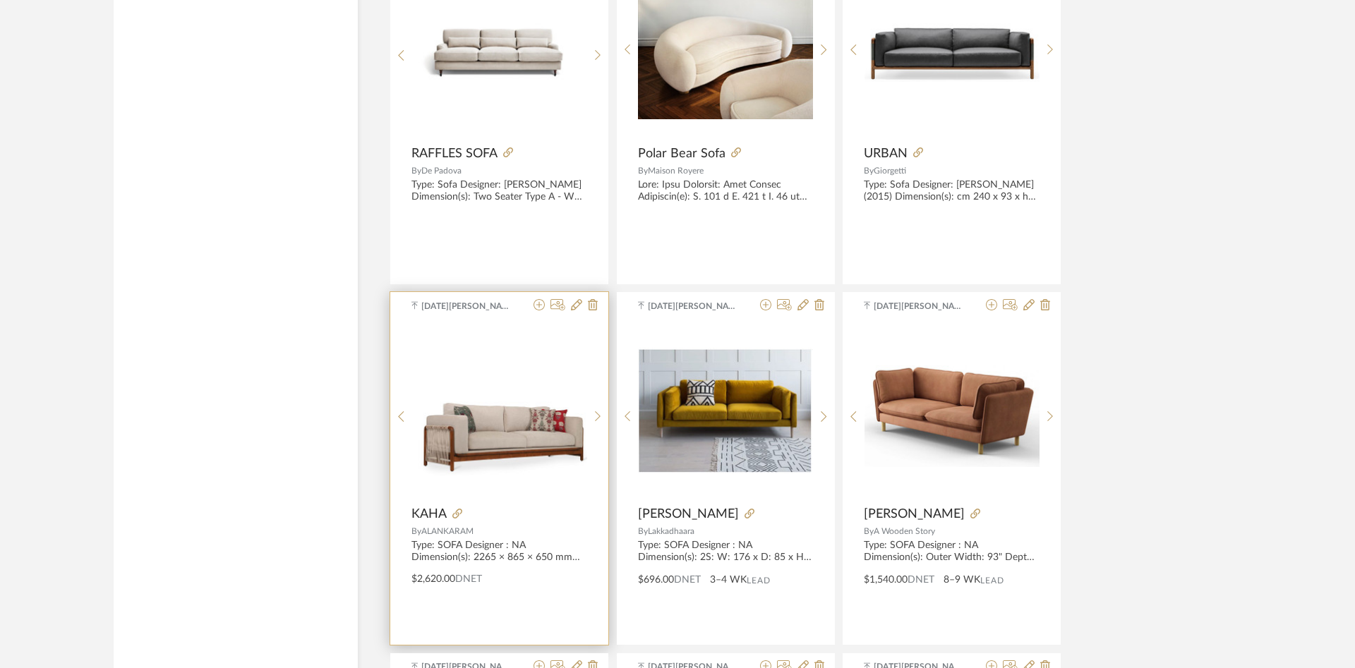
scroll to position [11735, 0]
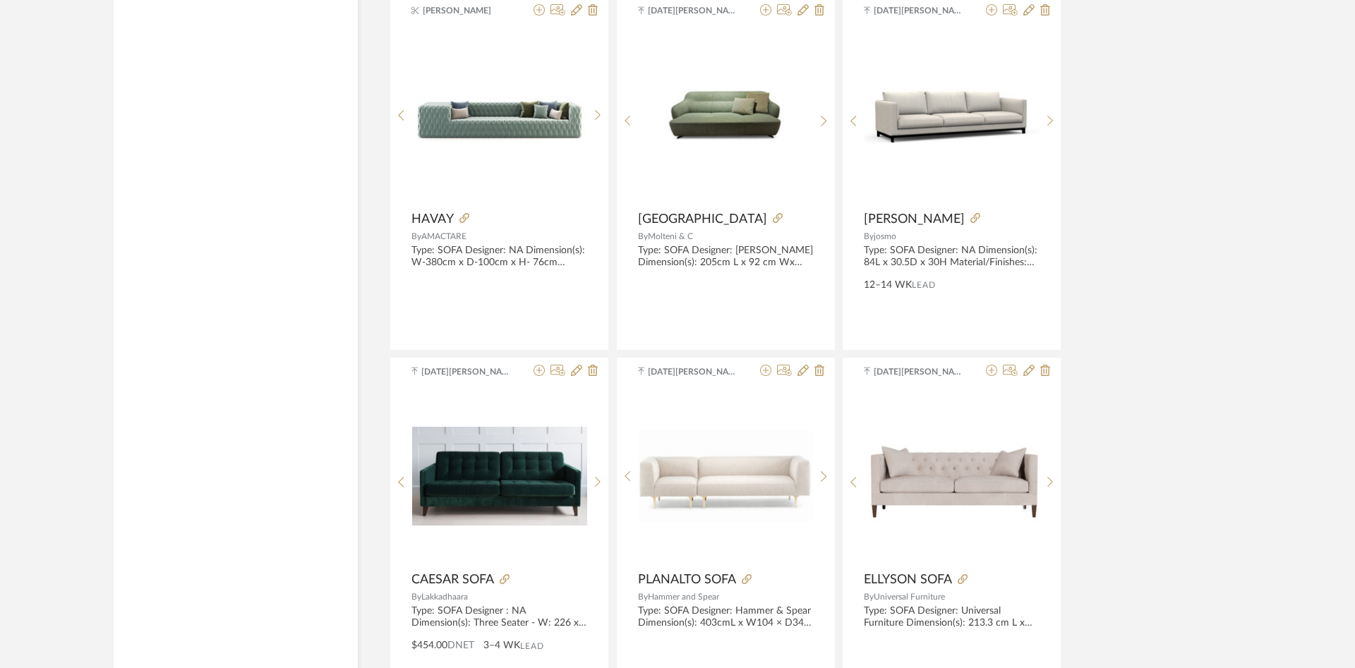
scroll to position [10151, 0]
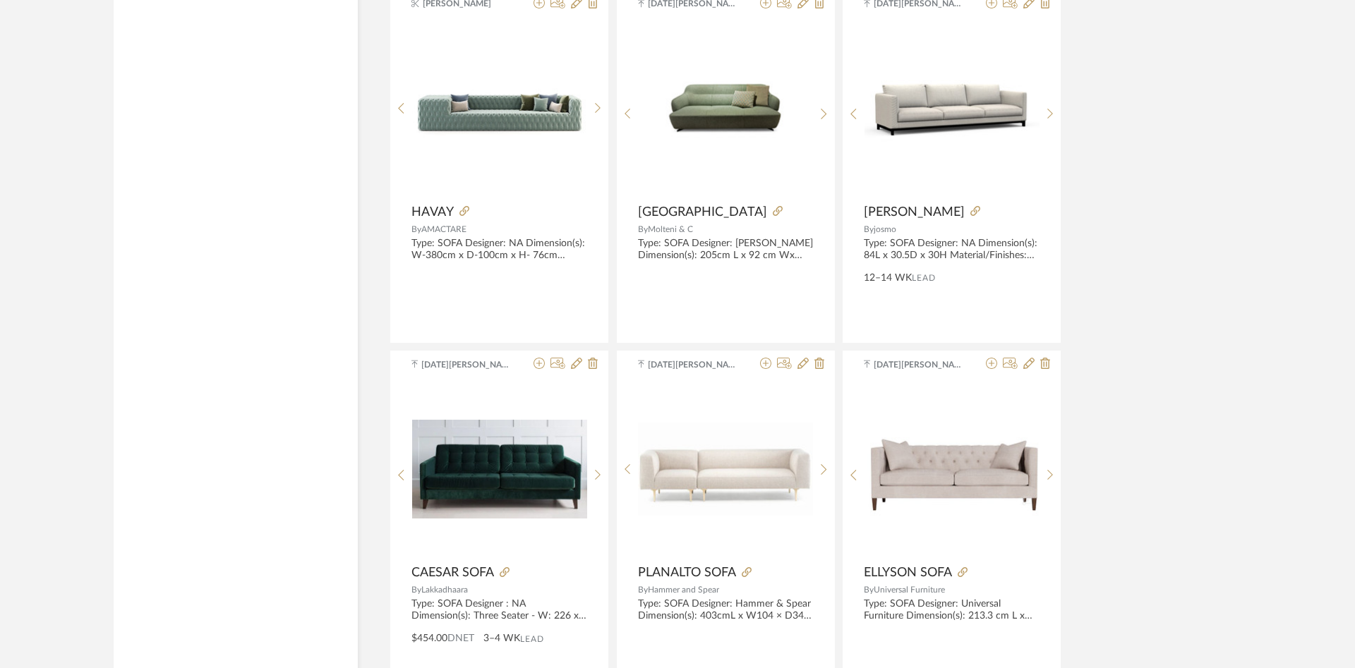
drag, startPoint x: 301, startPoint y: 497, endPoint x: 301, endPoint y: 512, distance: 14.8
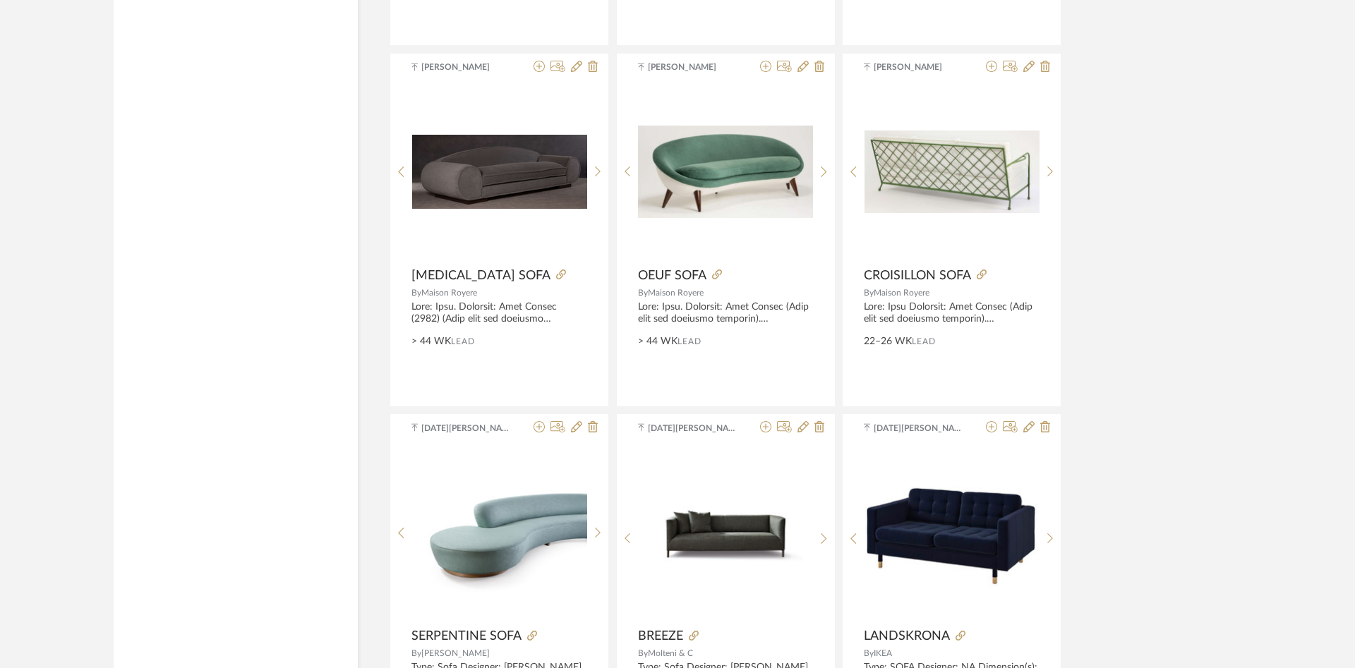
scroll to position [8365, 0]
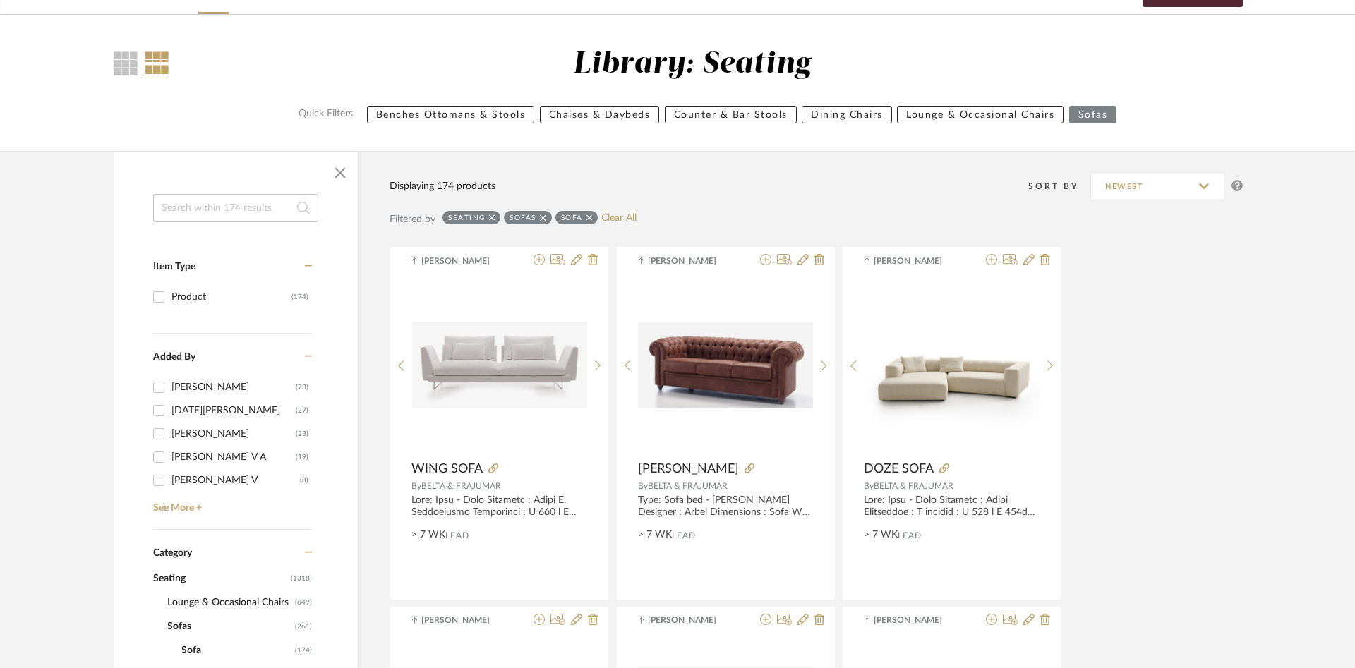
scroll to position [0, 0]
